Goal: Use online tool/utility: Utilize a website feature to perform a specific function

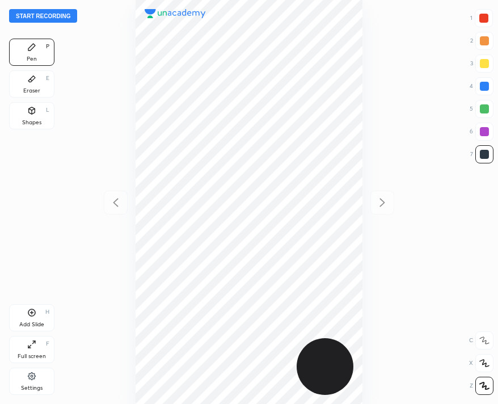
scroll to position [404, 317]
click at [55, 11] on button "Start recording" at bounding box center [43, 16] width 68 height 14
click at [61, 15] on button "End recording" at bounding box center [40, 16] width 63 height 14
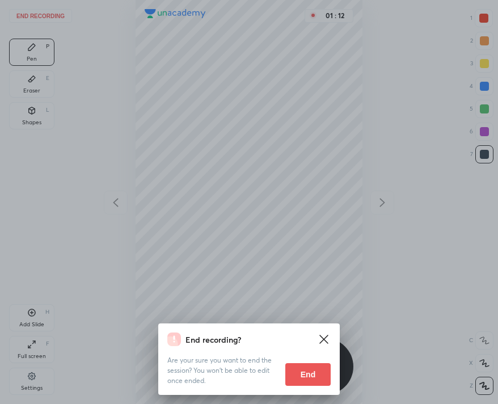
click at [310, 359] on div "Are your sure you want to end the session? You won’t be able to edit once ended…" at bounding box center [248, 366] width 163 height 40
click at [297, 360] on div "Are your sure you want to end the session? You won’t be able to edit once ended…" at bounding box center [248, 366] width 163 height 40
click at [294, 363] on button "End" at bounding box center [307, 374] width 45 height 23
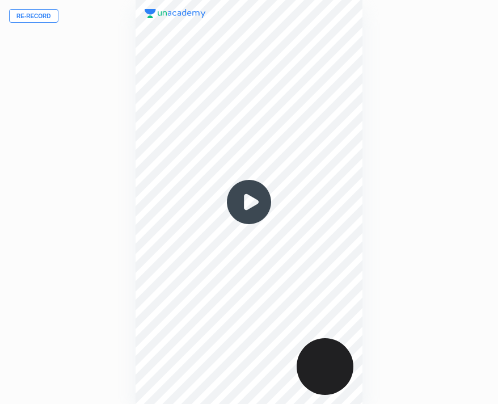
click at [45, 12] on button "Re-record" at bounding box center [33, 16] width 49 height 14
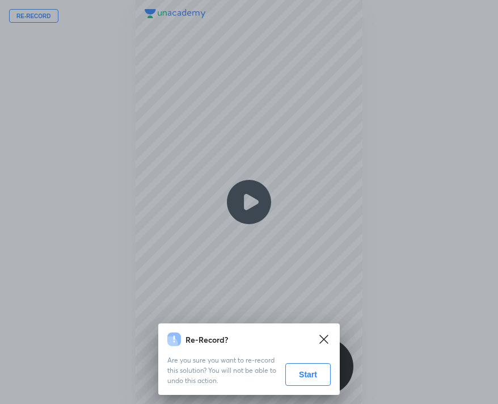
drag, startPoint x: 306, startPoint y: 372, endPoint x: 304, endPoint y: 360, distance: 11.6
click at [307, 370] on button "Start" at bounding box center [307, 374] width 45 height 23
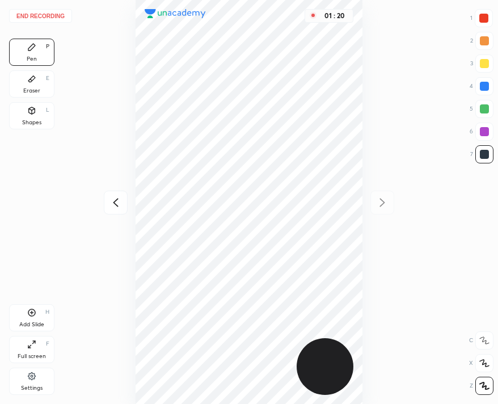
click at [48, 10] on button "End recording" at bounding box center [40, 16] width 63 height 14
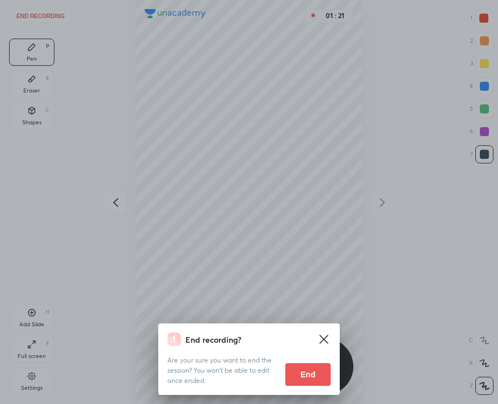
click at [306, 370] on button "End" at bounding box center [307, 374] width 45 height 23
